Goal: Information Seeking & Learning: Learn about a topic

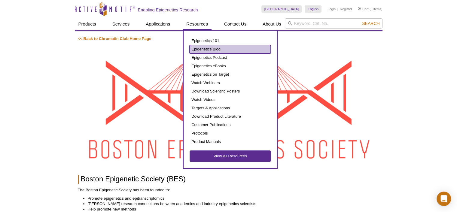
click at [197, 50] on link "Epigenetics Blog" at bounding box center [230, 49] width 81 height 8
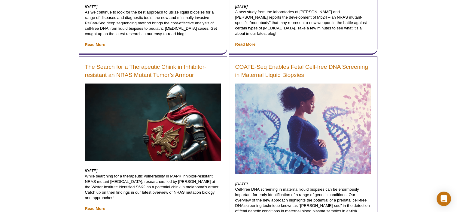
scroll to position [629, 0]
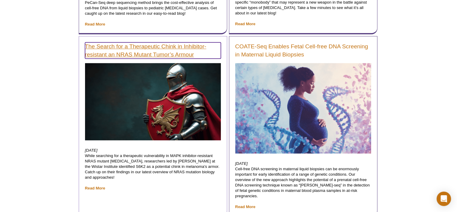
click at [177, 47] on link "The Search for a Therapeutic Chink in Inhibitor-resistant an NRAS Mutant Tumor’…" at bounding box center [153, 50] width 136 height 16
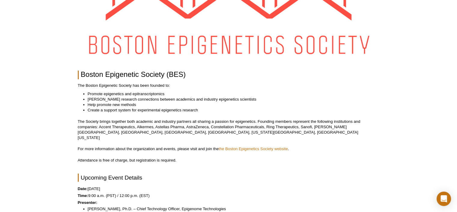
scroll to position [105, 0]
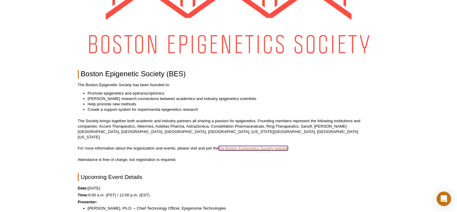
click at [236, 146] on link "the Boston Epigenetics Society website" at bounding box center [253, 148] width 69 height 5
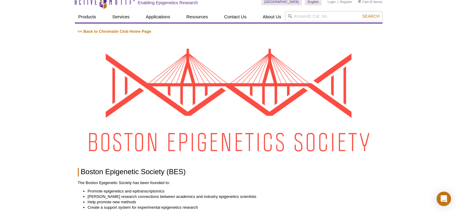
scroll to position [0, 0]
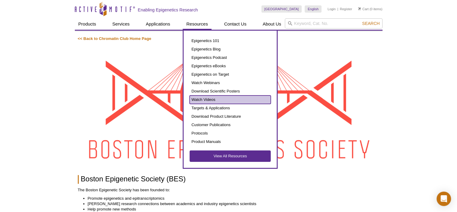
click at [200, 99] on link "Watch Videos" at bounding box center [230, 100] width 81 height 8
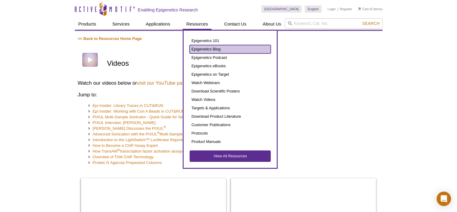
click at [193, 49] on link "Epigenetics Blog" at bounding box center [230, 49] width 81 height 8
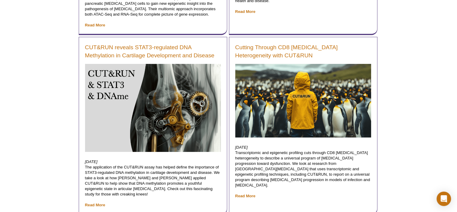
scroll to position [1838, 0]
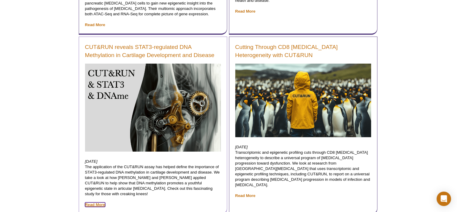
click at [96, 203] on link "Read More" at bounding box center [95, 205] width 20 height 5
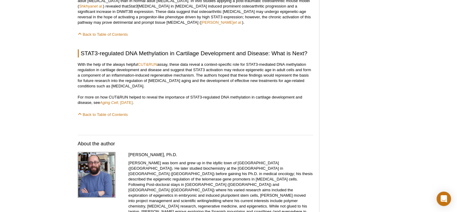
scroll to position [893, 0]
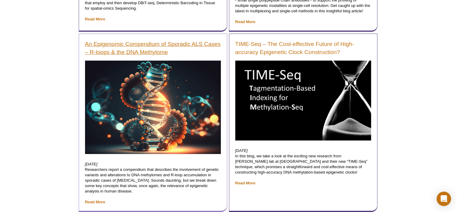
scroll to position [1853, 0]
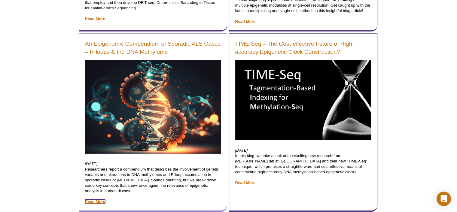
click at [96, 200] on link "Read More" at bounding box center [95, 202] width 20 height 5
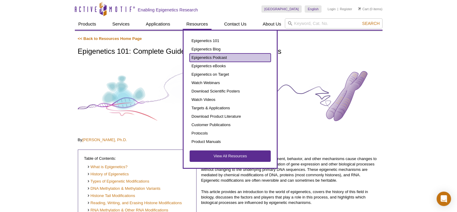
click at [218, 59] on link "Epigenetics Podcast" at bounding box center [230, 57] width 81 height 8
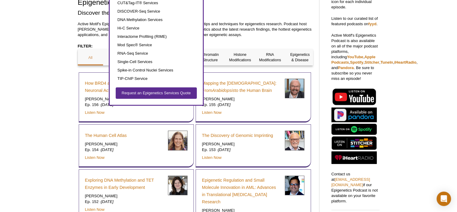
scroll to position [125, 0]
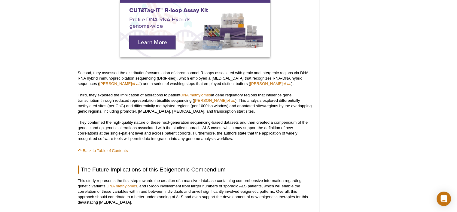
scroll to position [549, 0]
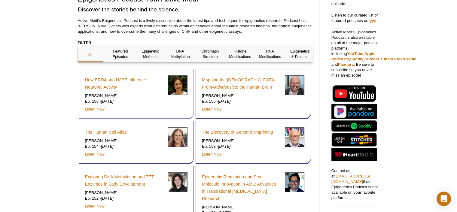
scroll to position [127, 0]
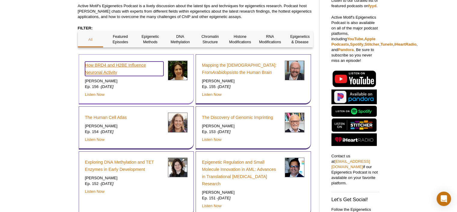
click at [117, 69] on link "How BRD4 and H2BE Influence Neuronal Activity" at bounding box center [124, 69] width 78 height 14
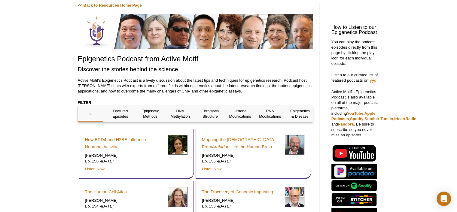
scroll to position [44, 0]
